Goal: Task Accomplishment & Management: Manage account settings

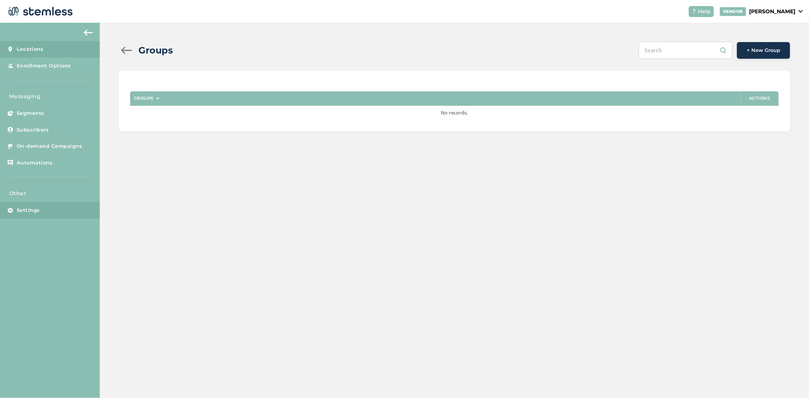
click at [30, 211] on span "Settings" at bounding box center [28, 211] width 23 height 8
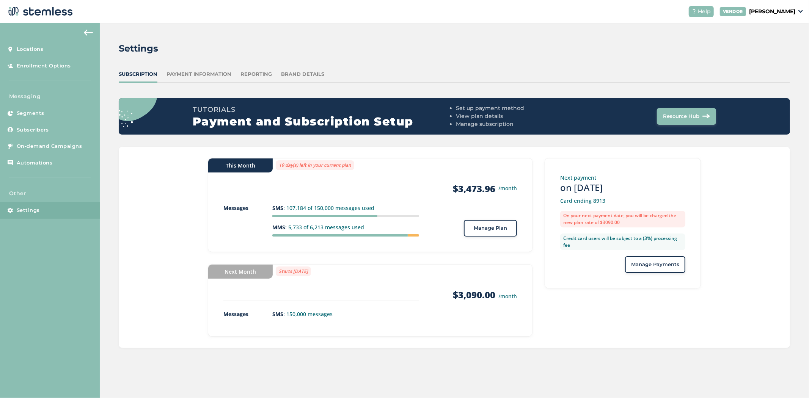
click at [250, 72] on div "Reporting" at bounding box center [256, 75] width 31 height 8
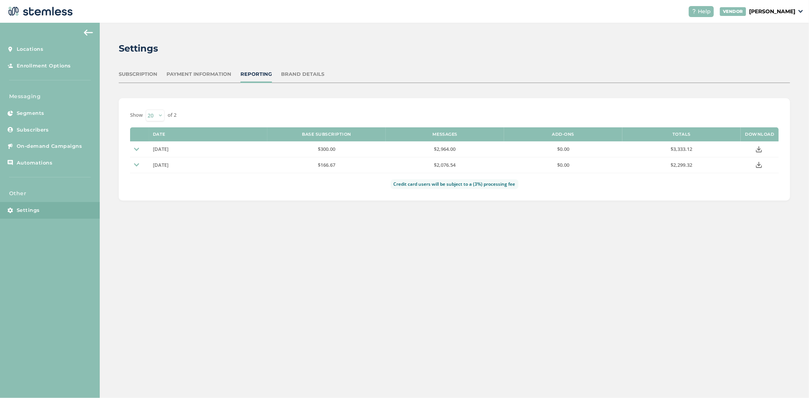
click at [777, 11] on p "[PERSON_NAME]" at bounding box center [773, 12] width 46 height 8
click at [773, 54] on link "Logout" at bounding box center [776, 55] width 37 height 8
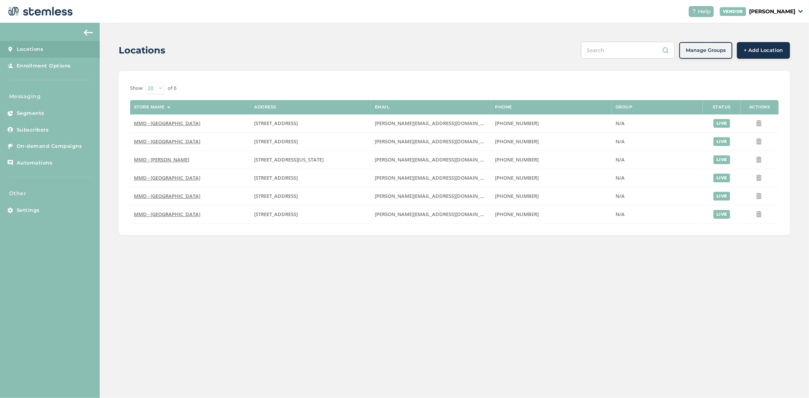
click at [776, 16] on div "Help VENDOR [PERSON_NAME]" at bounding box center [743, 11] width 120 height 11
click at [777, 14] on p "[PERSON_NAME]" at bounding box center [773, 12] width 46 height 8
click at [765, 54] on link "Logout" at bounding box center [776, 55] width 37 height 8
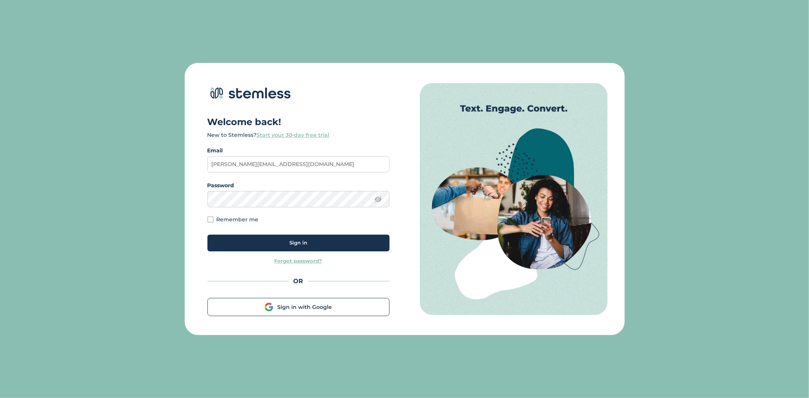
click at [278, 240] on div "Sign in" at bounding box center [299, 243] width 170 height 8
